Goal: Task Accomplishment & Management: Complete application form

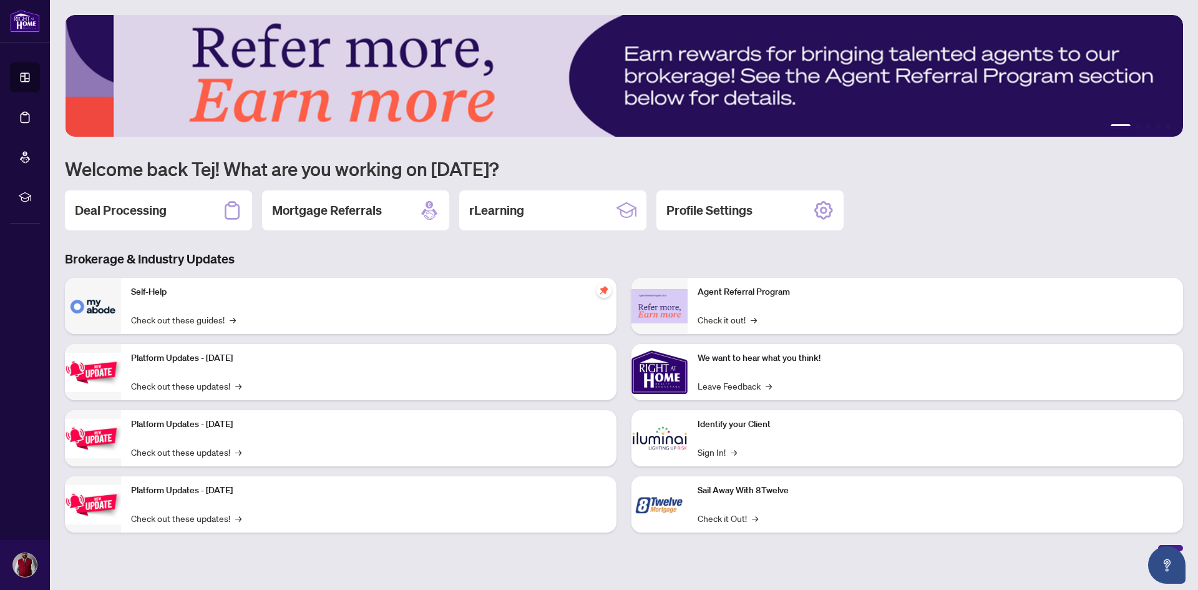
click at [162, 208] on h2 "Deal Processing" at bounding box center [121, 210] width 92 height 17
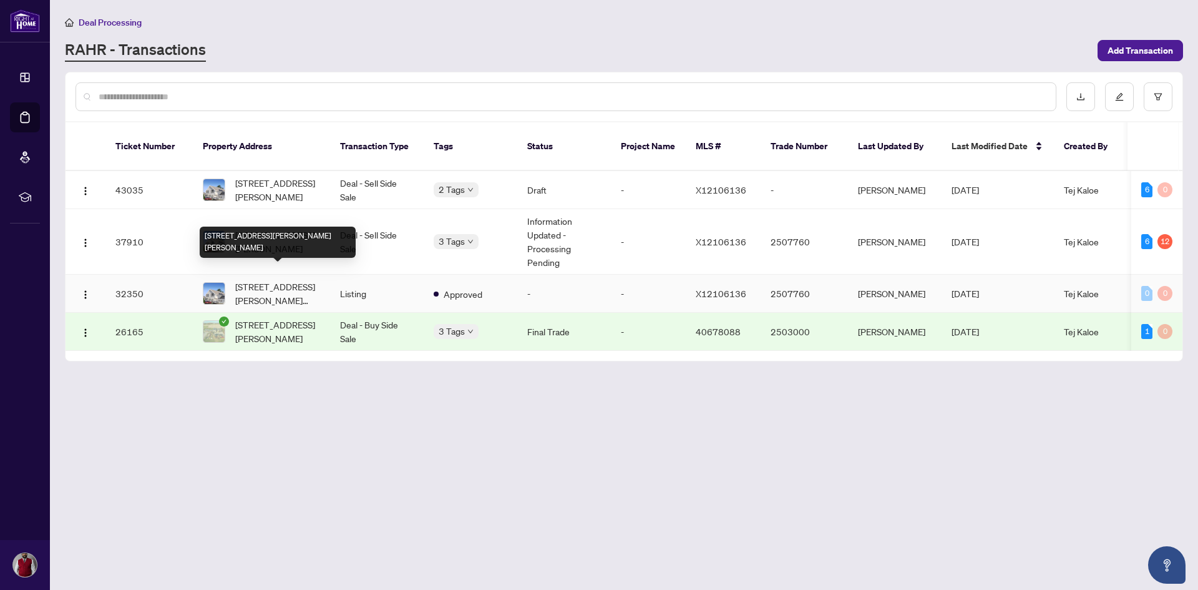
click at [244, 281] on span "[STREET_ADDRESS][PERSON_NAME][PERSON_NAME]" at bounding box center [277, 293] width 85 height 27
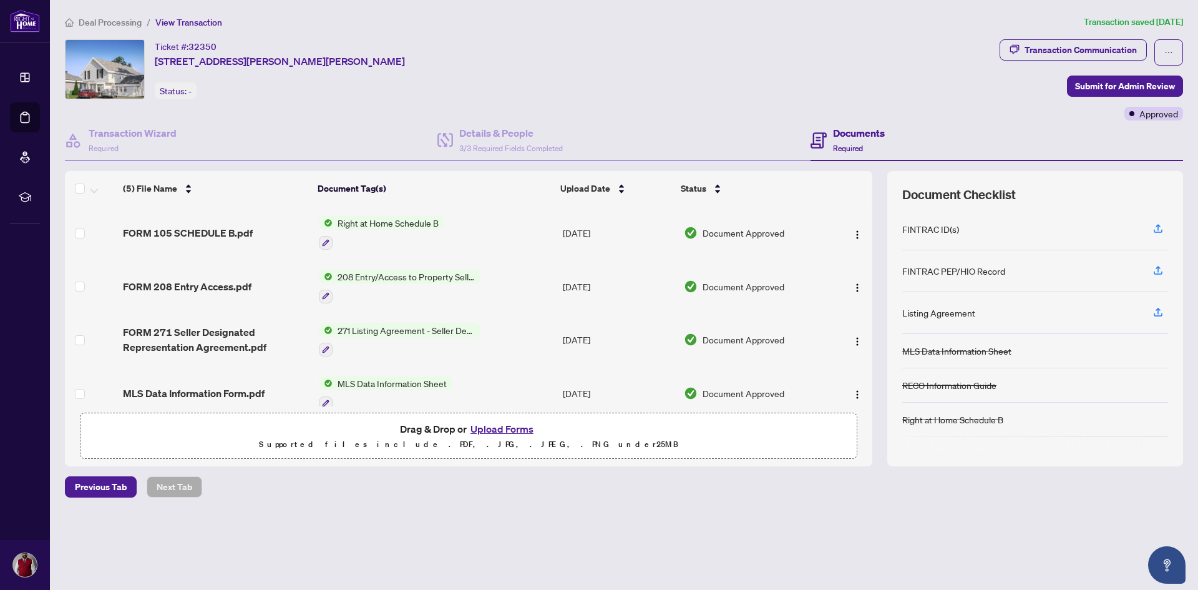
click at [503, 428] on button "Upload Forms" at bounding box center [502, 429] width 71 height 16
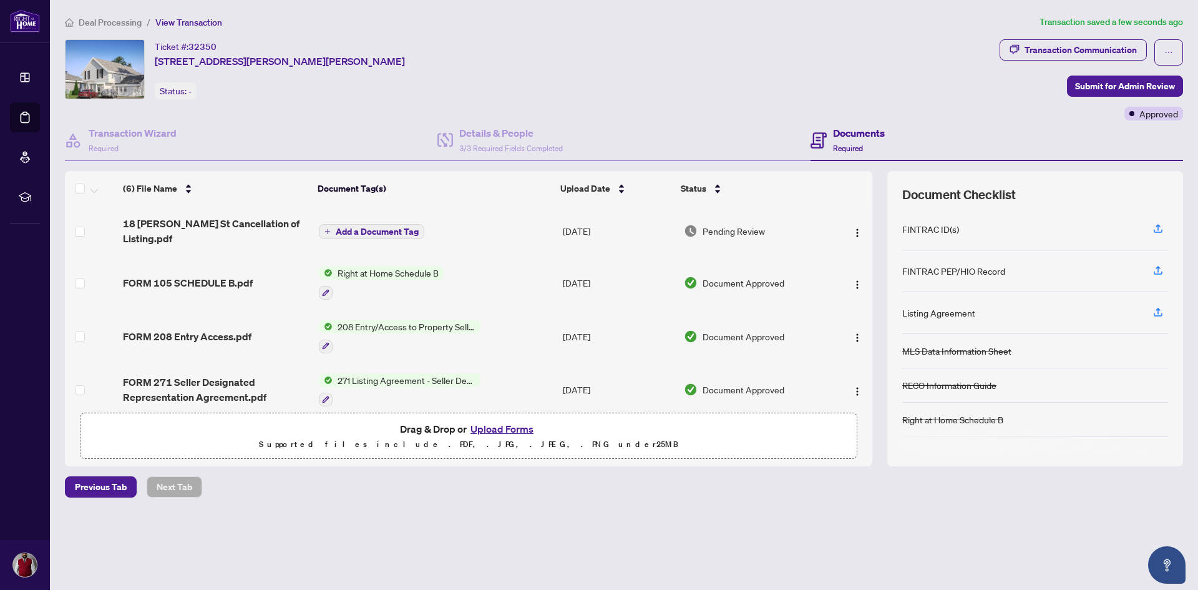
click at [353, 373] on span "271 Listing Agreement - Seller Designated Representation Agreement Authority to…" at bounding box center [407, 380] width 148 height 14
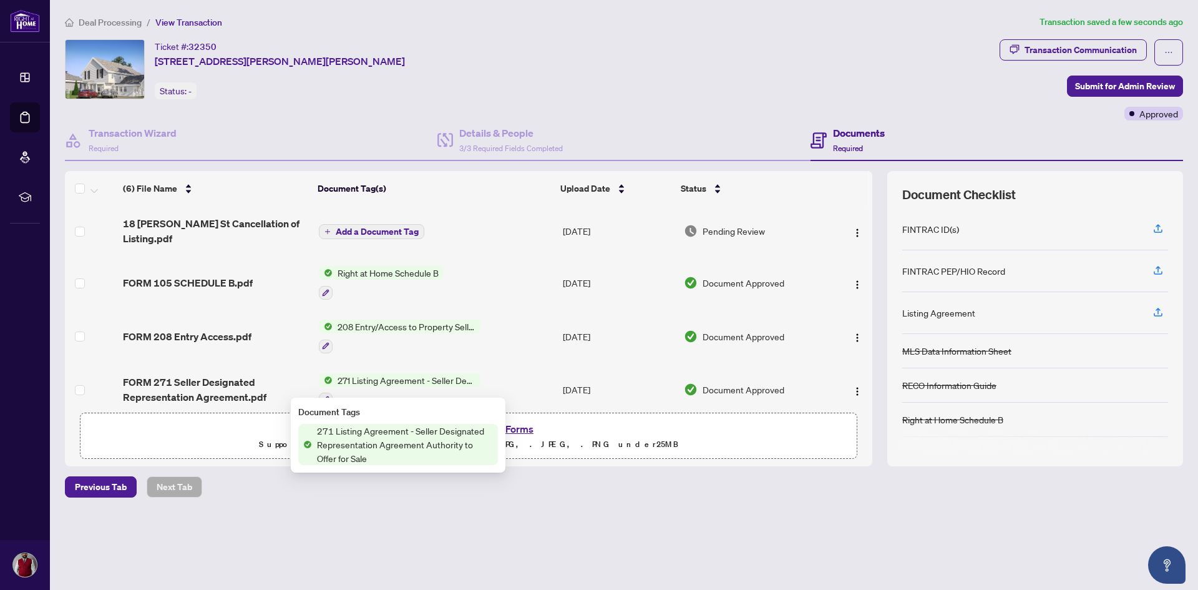
click at [353, 373] on span "271 Listing Agreement - Seller Designated Representation Agreement Authority to…" at bounding box center [407, 380] width 148 height 14
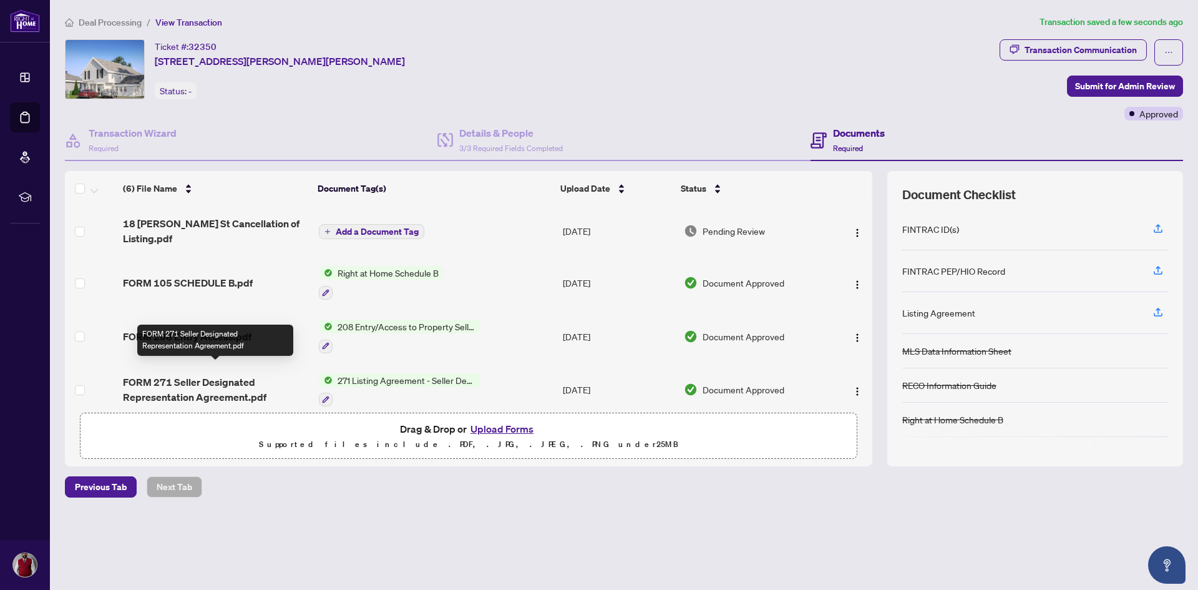
click at [223, 374] on span "FORM 271 Seller Designated Representation Agreement.pdf" at bounding box center [215, 389] width 185 height 30
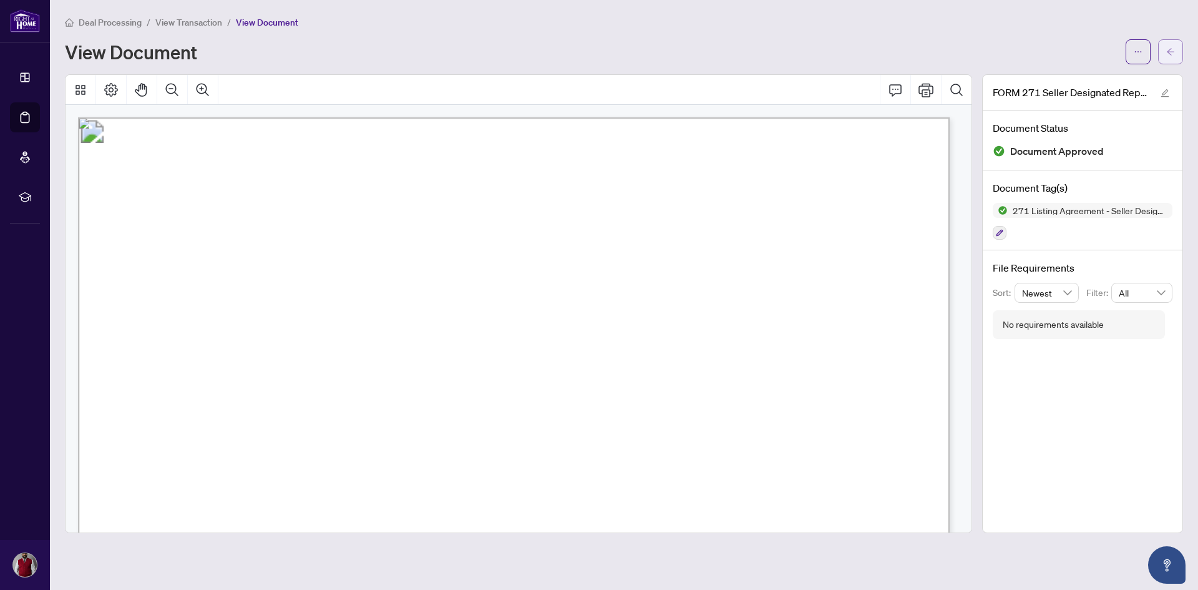
click at [1163, 46] on button "button" at bounding box center [1170, 51] width 25 height 25
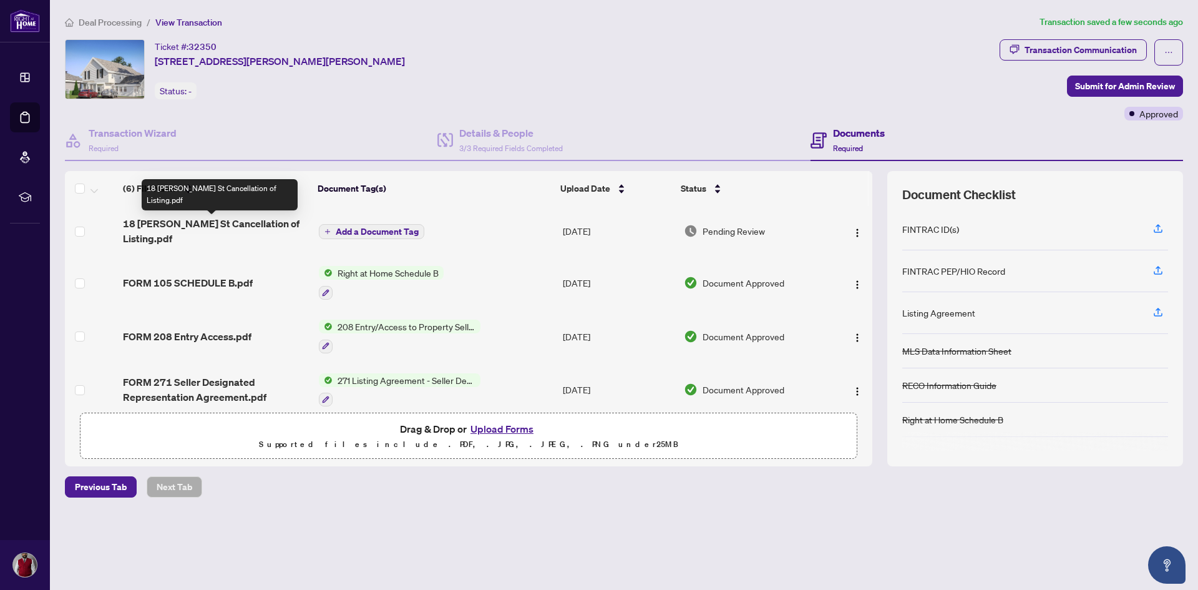
click at [197, 226] on span "18 [PERSON_NAME] St Cancellation of Listing.pdf" at bounding box center [215, 231] width 185 height 30
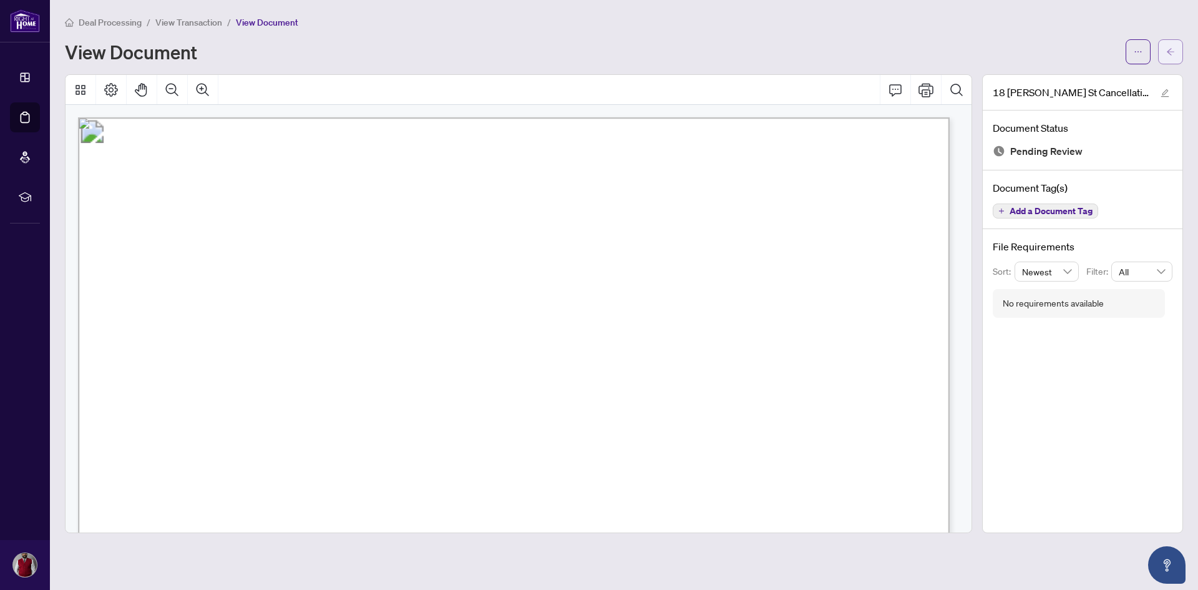
click at [1177, 44] on button "button" at bounding box center [1170, 51] width 25 height 25
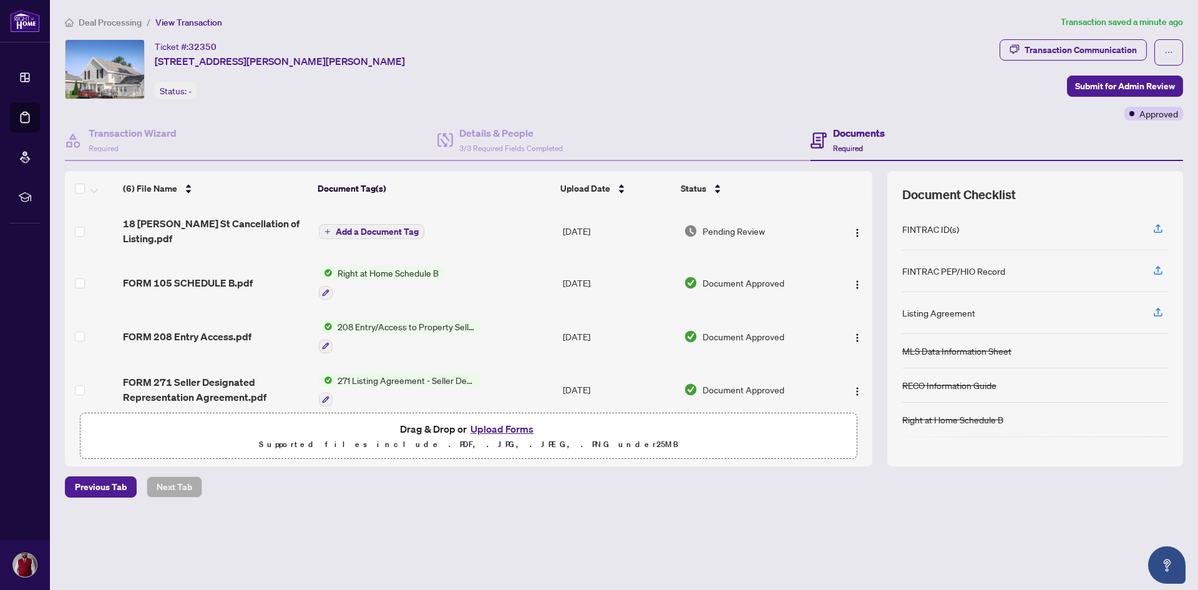
click at [389, 230] on span "Add a Document Tag" at bounding box center [377, 231] width 83 height 9
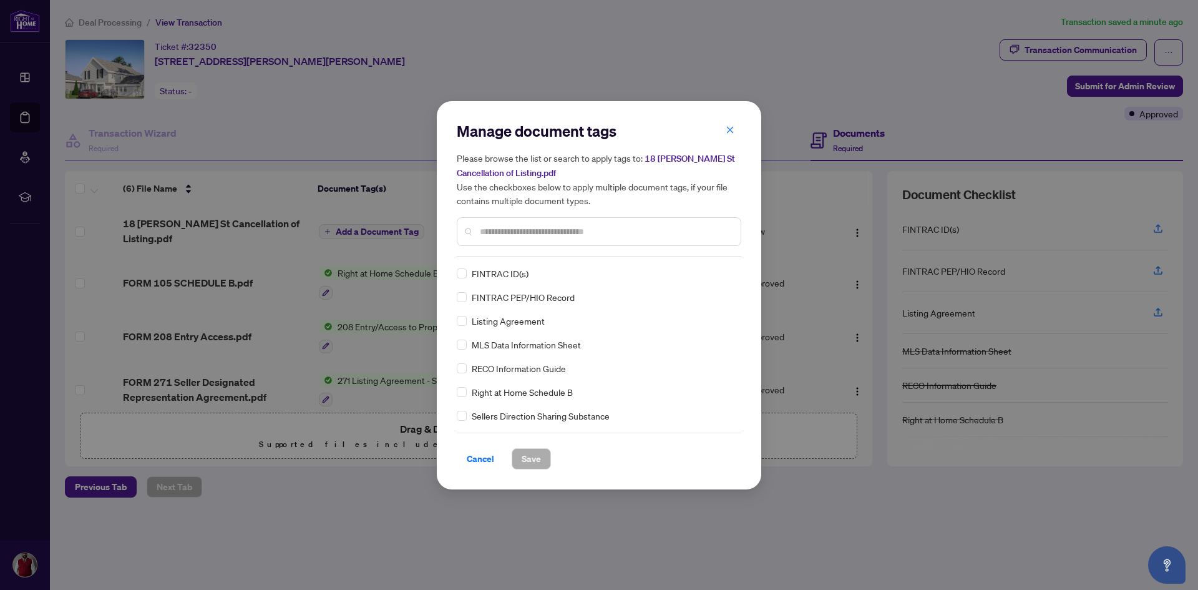
click at [541, 256] on div "Manage document tags Please browse the list or search to apply tags to: [STREET…" at bounding box center [599, 295] width 285 height 348
click at [538, 237] on input "text" at bounding box center [605, 232] width 251 height 14
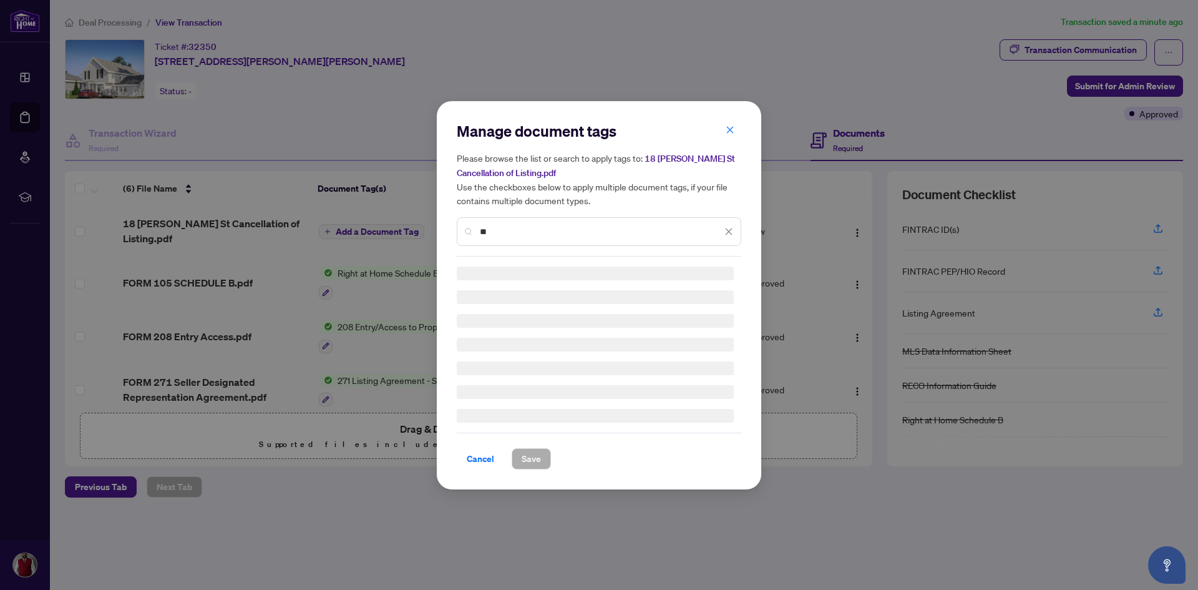
type input "*"
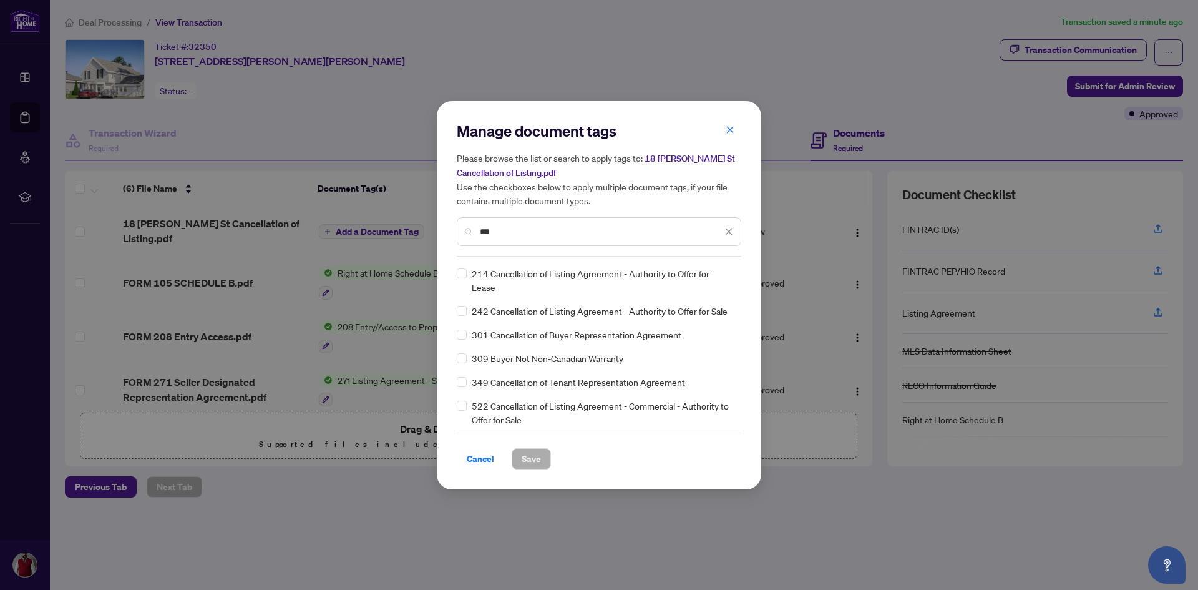
type input "***"
click at [221, 225] on div "Manage document tags Please browse the list or search to apply tags to: [STREET…" at bounding box center [599, 295] width 1198 height 590
click at [484, 456] on span "Cancel" at bounding box center [480, 459] width 27 height 20
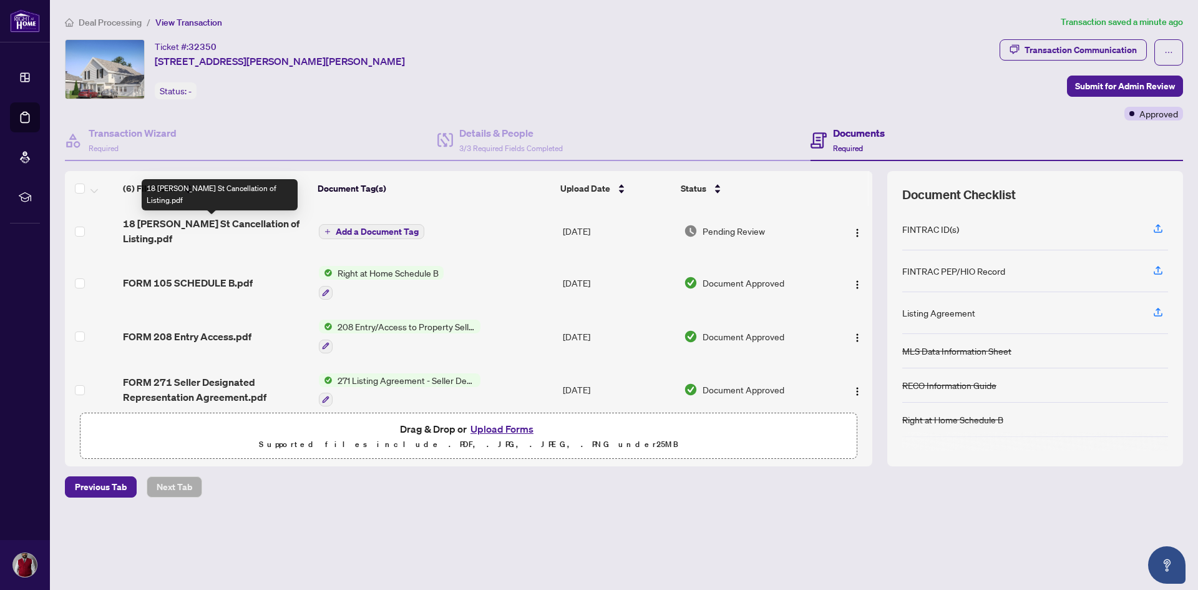
click at [143, 222] on span "18 [PERSON_NAME] St Cancellation of Listing.pdf" at bounding box center [215, 231] width 185 height 30
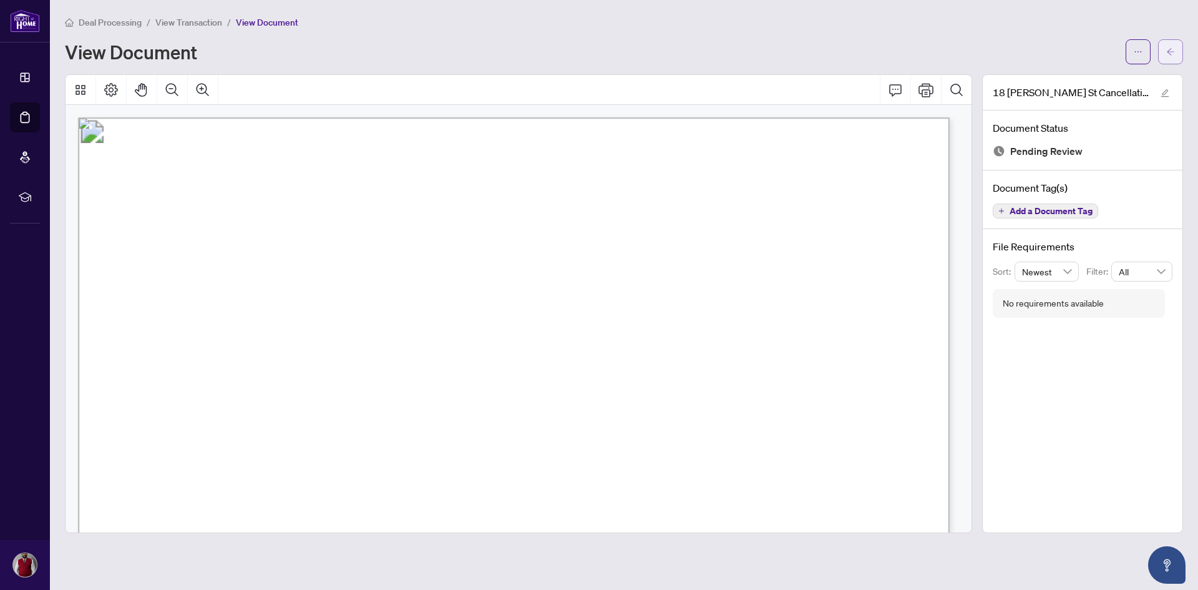
click at [1170, 48] on icon "arrow-left" at bounding box center [1171, 51] width 9 height 9
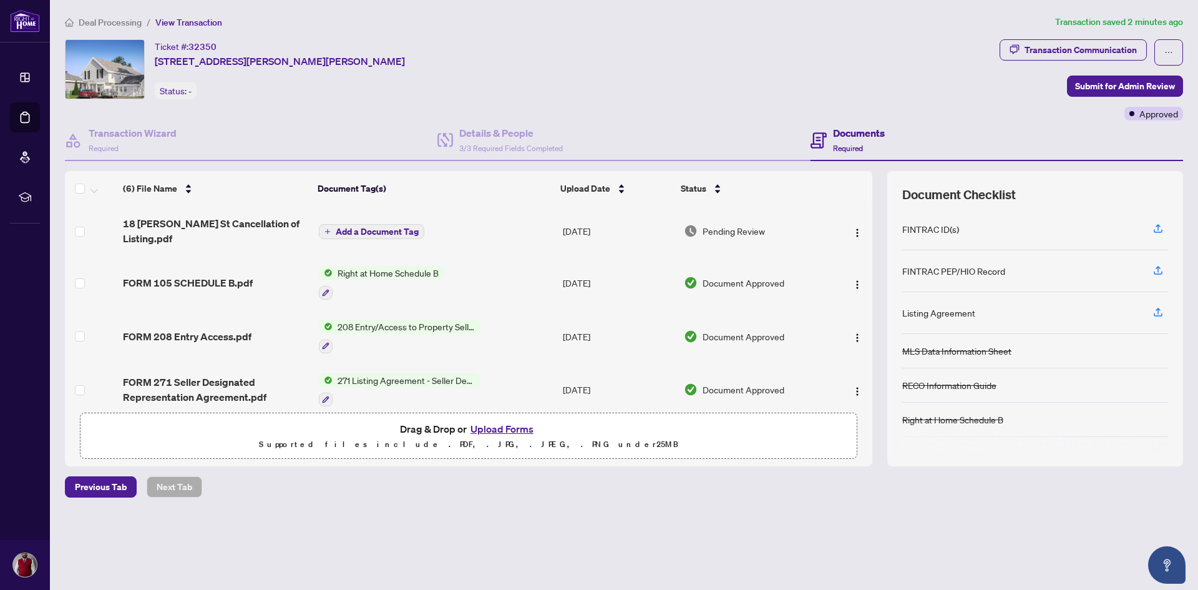
click at [366, 228] on span "Add a Document Tag" at bounding box center [377, 231] width 83 height 9
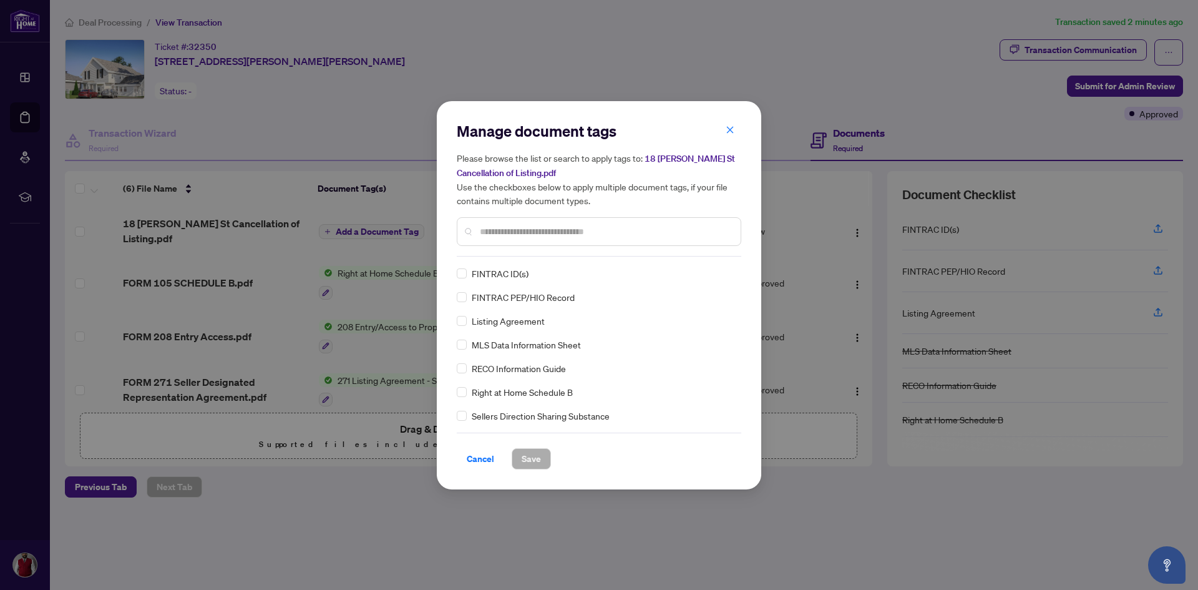
click at [516, 247] on div "Manage document tags Please browse the list or search to apply tags to: [STREET…" at bounding box center [599, 188] width 285 height 135
click at [517, 238] on div at bounding box center [599, 231] width 285 height 29
click at [516, 233] on input "text" at bounding box center [605, 232] width 251 height 14
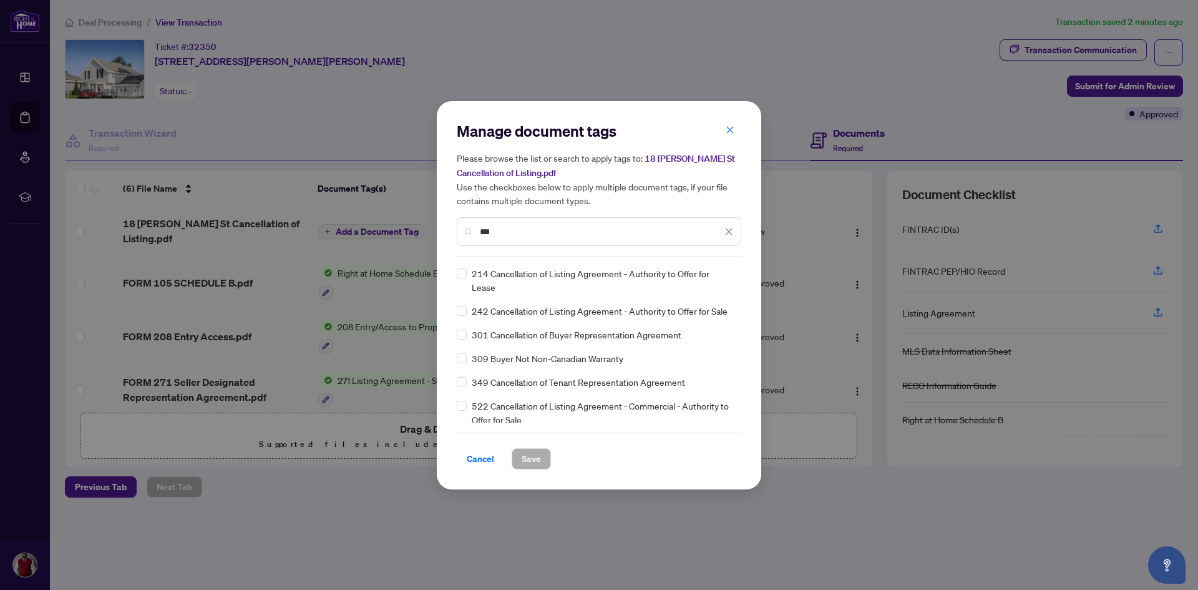
type input "***"
click at [541, 310] on span "242 Cancellation of Listing Agreement - Authority to Offer for Sale" at bounding box center [600, 311] width 256 height 14
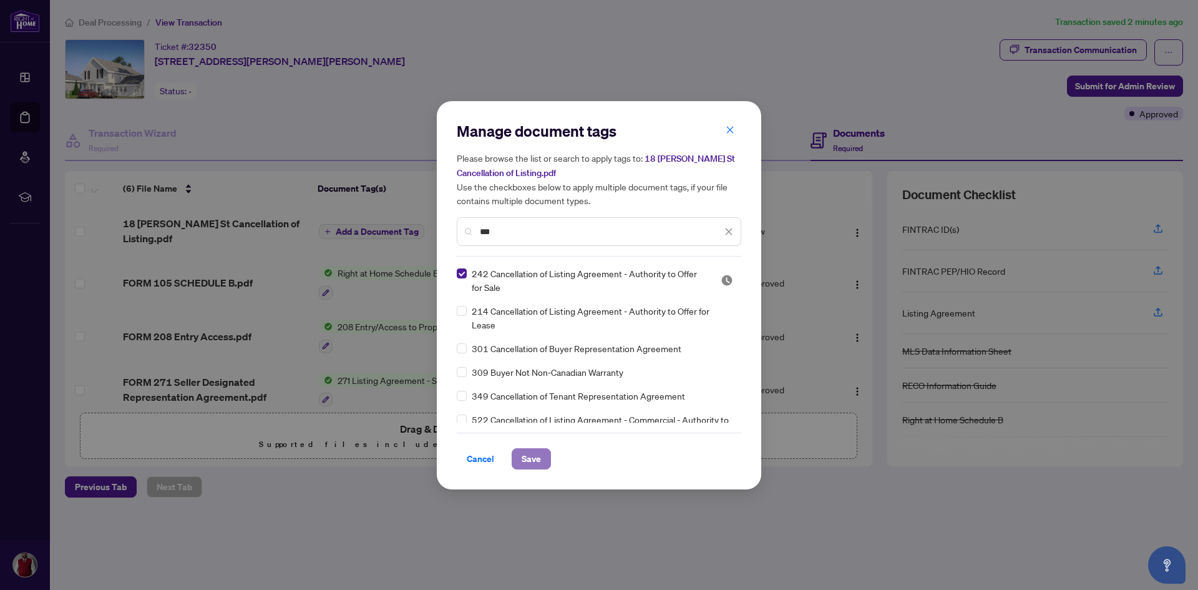
click at [532, 456] on span "Save" at bounding box center [531, 459] width 19 height 20
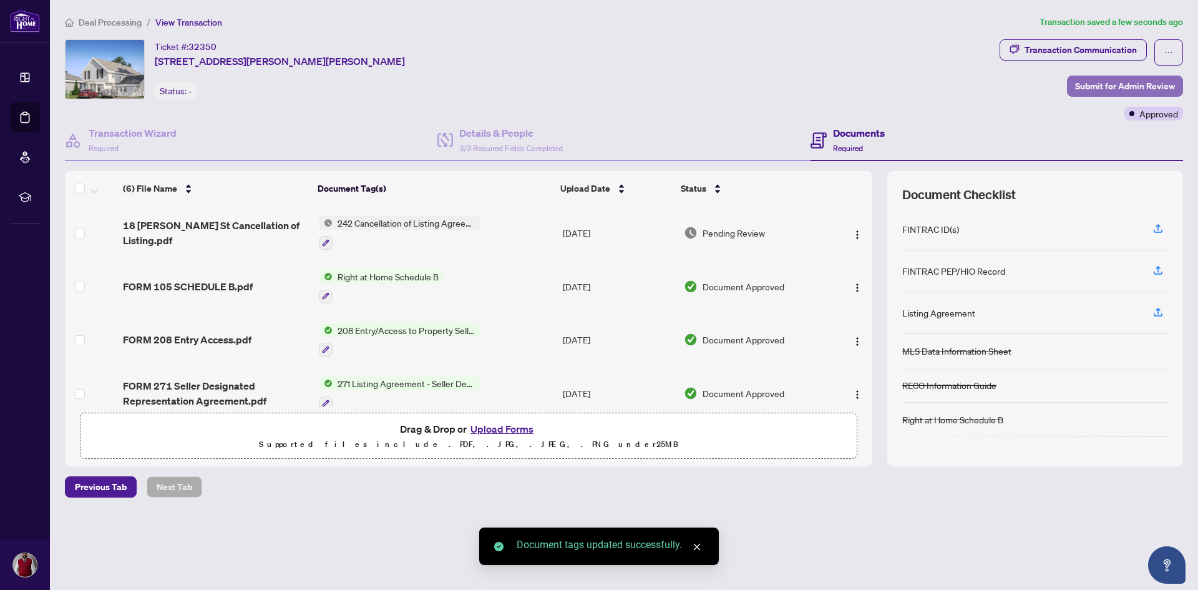
click at [1137, 85] on span "Submit for Admin Review" at bounding box center [1125, 86] width 100 height 20
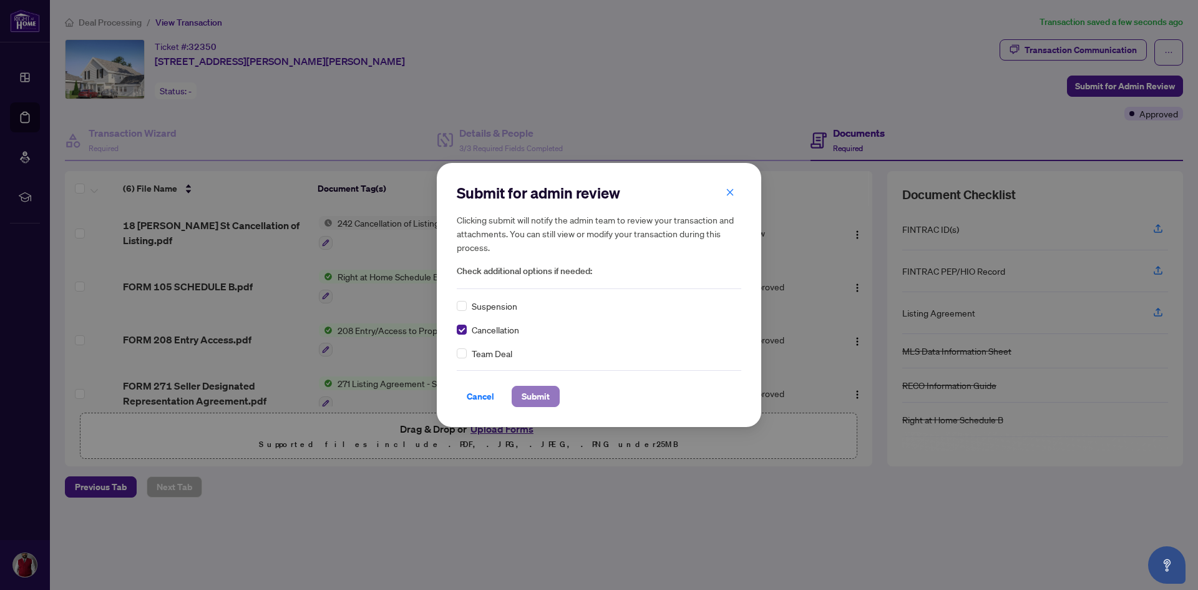
click at [520, 393] on button "Submit" at bounding box center [536, 396] width 48 height 21
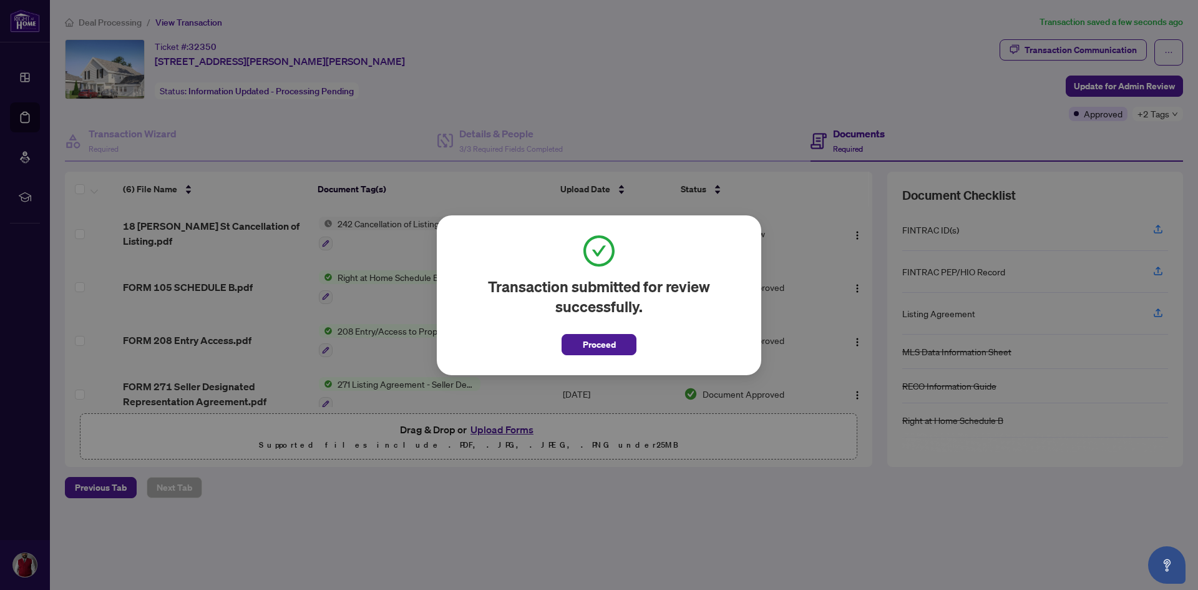
click at [573, 348] on button "Proceed" at bounding box center [599, 344] width 75 height 21
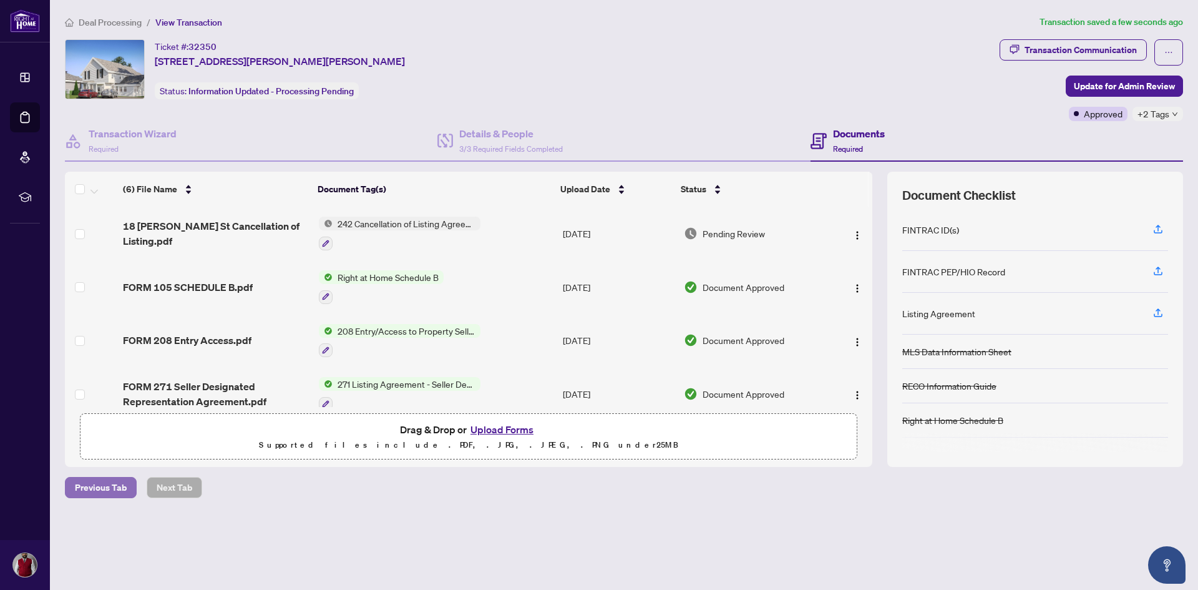
click at [89, 490] on span "Previous Tab" at bounding box center [101, 487] width 52 height 20
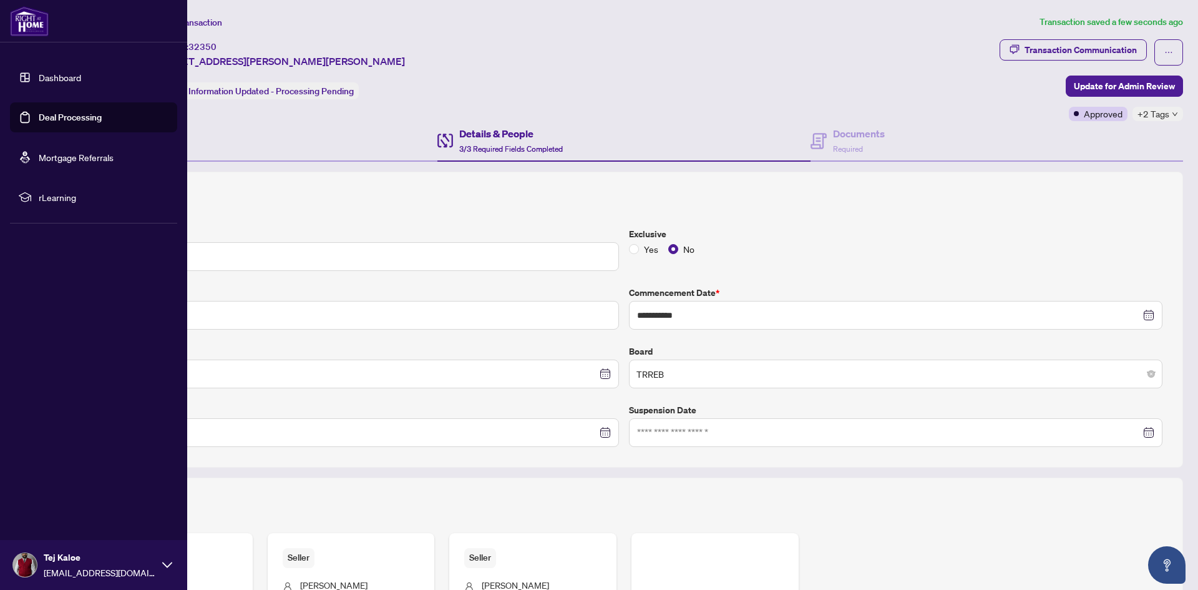
click at [66, 82] on link "Dashboard" at bounding box center [60, 77] width 42 height 11
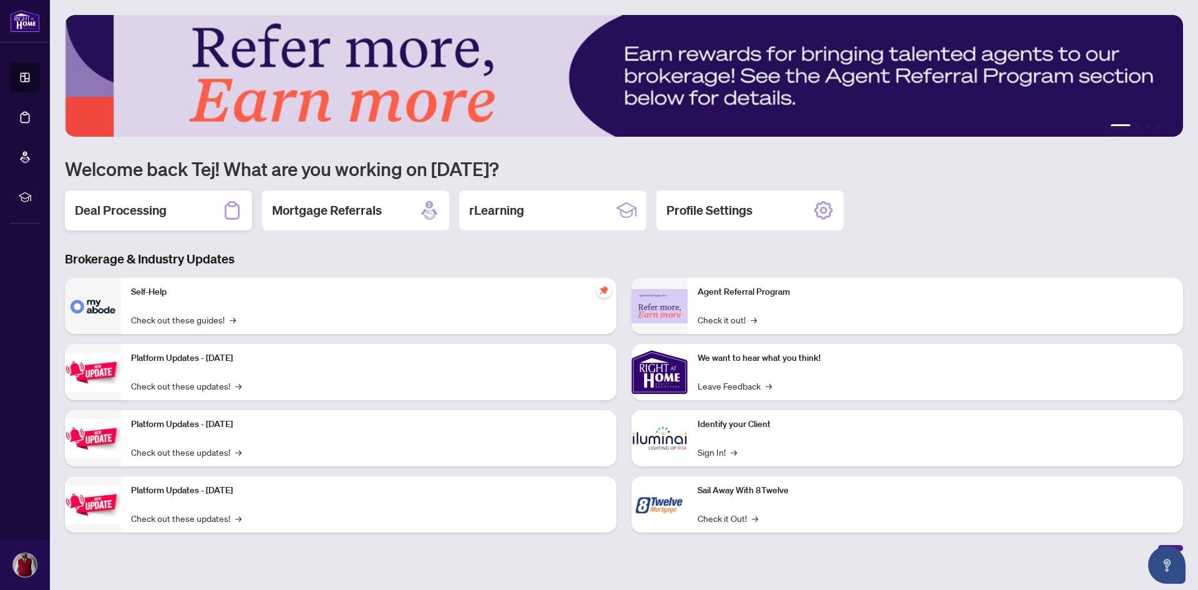
click at [206, 215] on div "Deal Processing" at bounding box center [158, 210] width 187 height 40
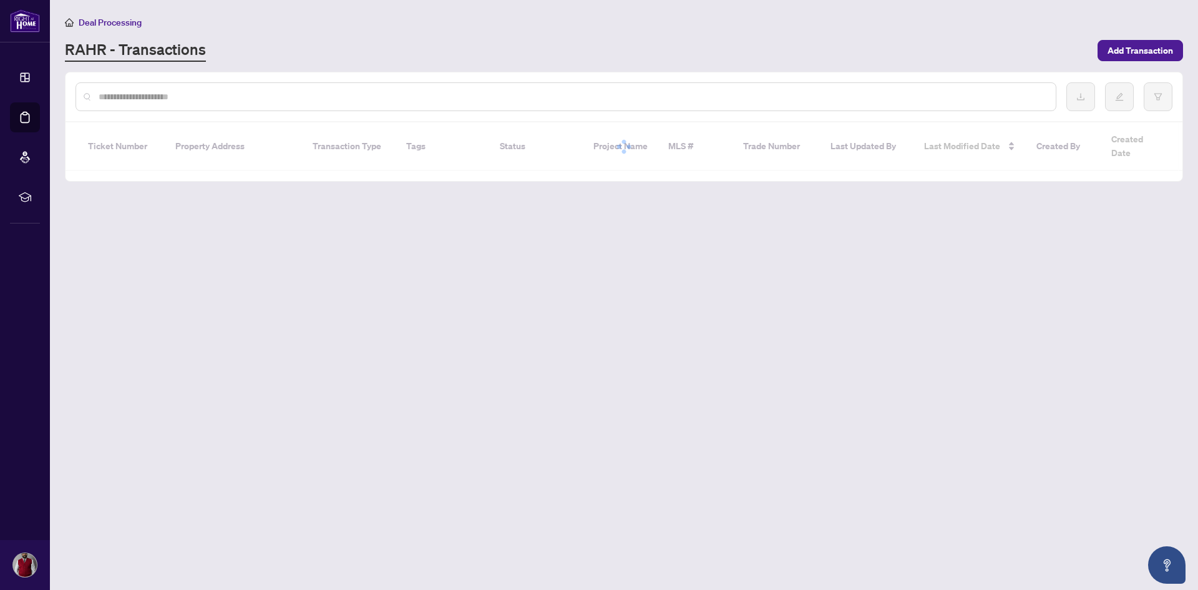
click at [206, 215] on main "Deal Processing [PERSON_NAME] - Transactions Add Transaction Ticket Number Prop…" at bounding box center [624, 295] width 1148 height 590
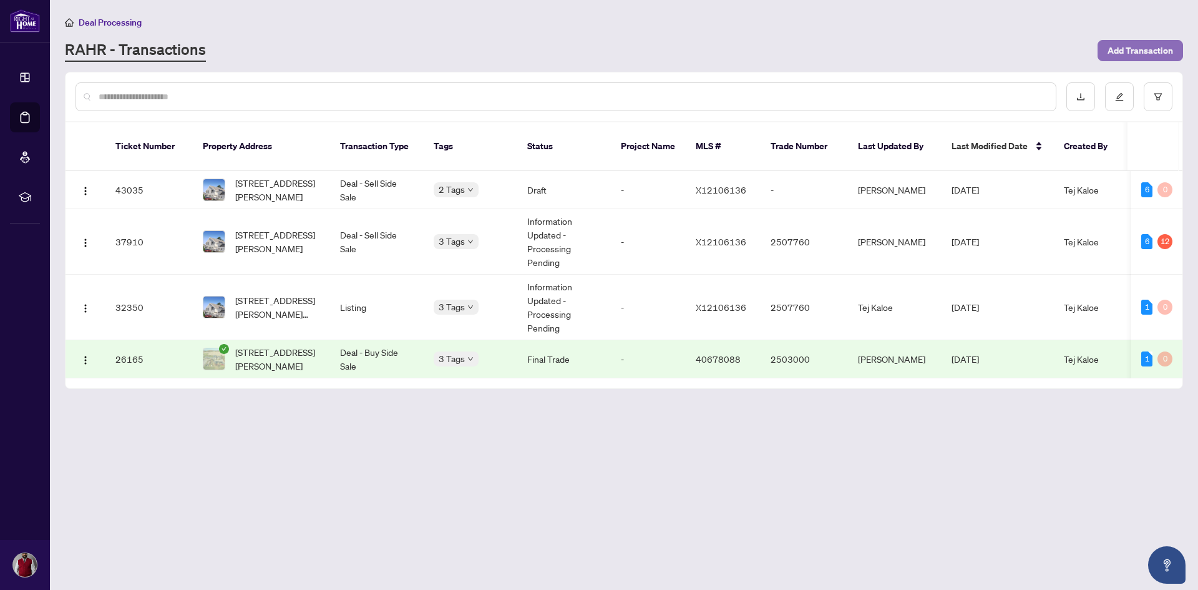
click at [1138, 56] on span "Add Transaction" at bounding box center [1141, 51] width 66 height 20
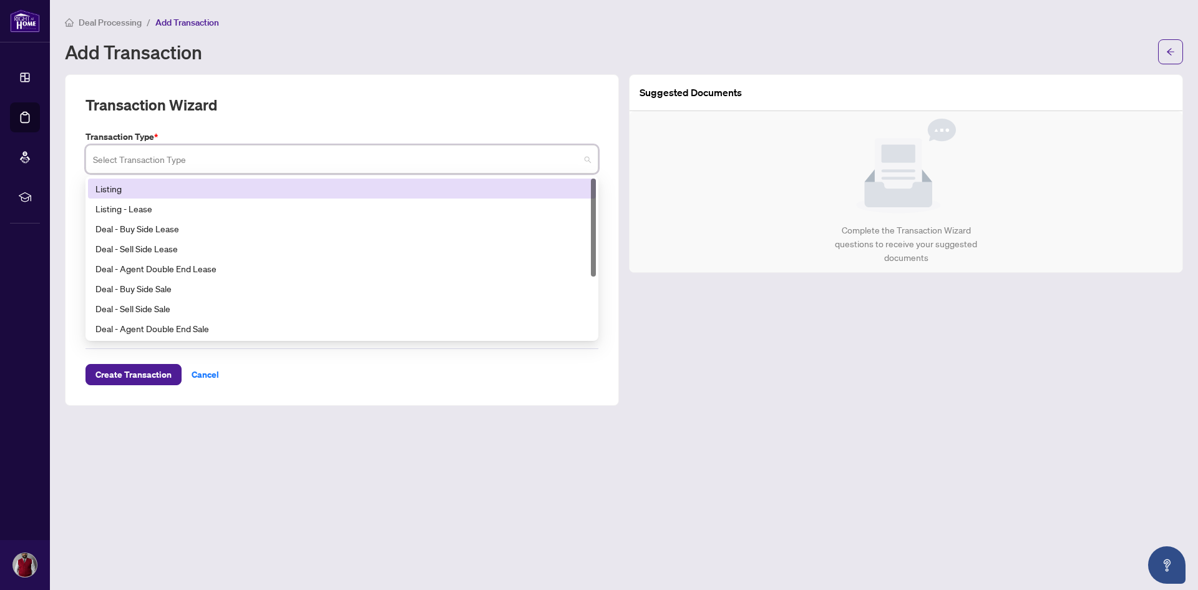
click at [253, 160] on input "search" at bounding box center [336, 160] width 487 height 27
click at [148, 188] on div "Listing" at bounding box center [341, 189] width 493 height 14
